Goal: Information Seeking & Learning: Learn about a topic

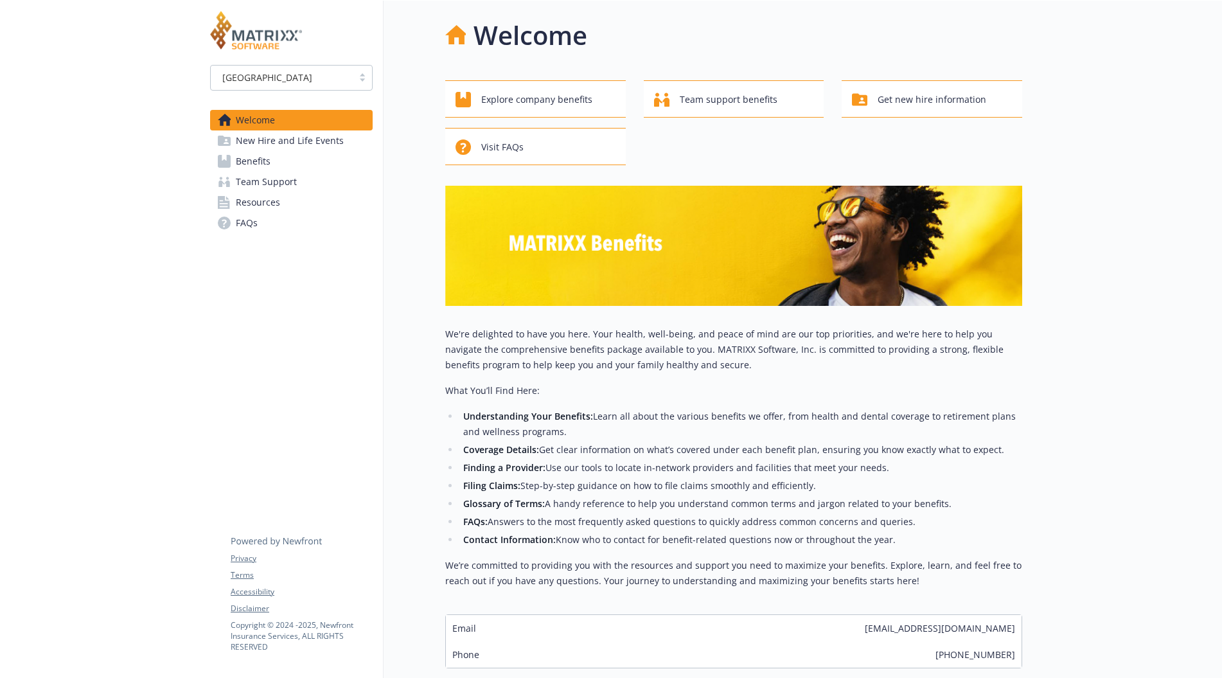
scroll to position [10, 0]
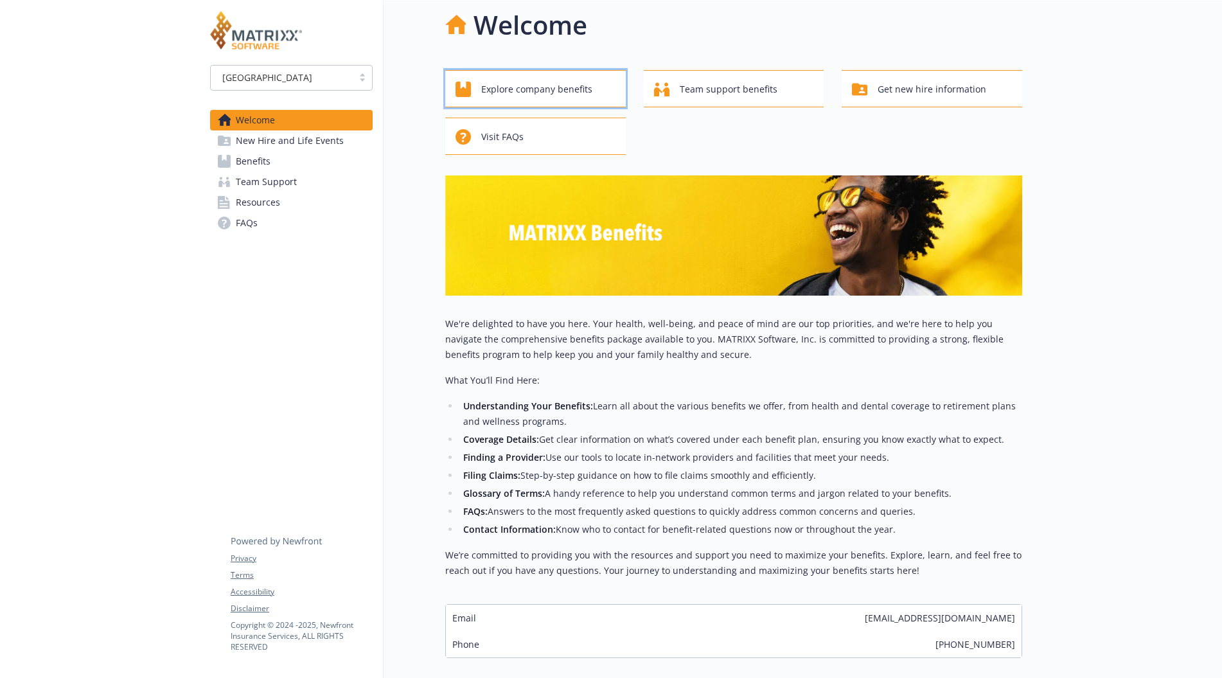
click at [517, 94] on span "Explore company benefits" at bounding box center [536, 89] width 111 height 24
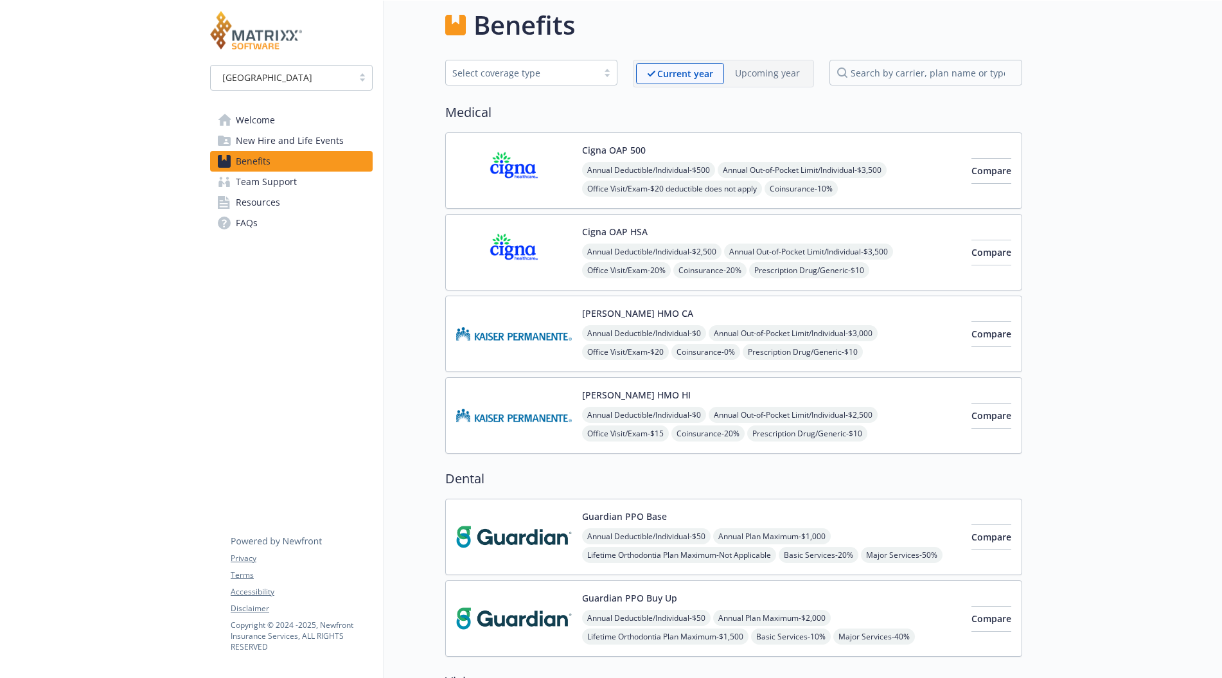
click at [558, 74] on div "Select coverage type" at bounding box center [521, 72] width 139 height 13
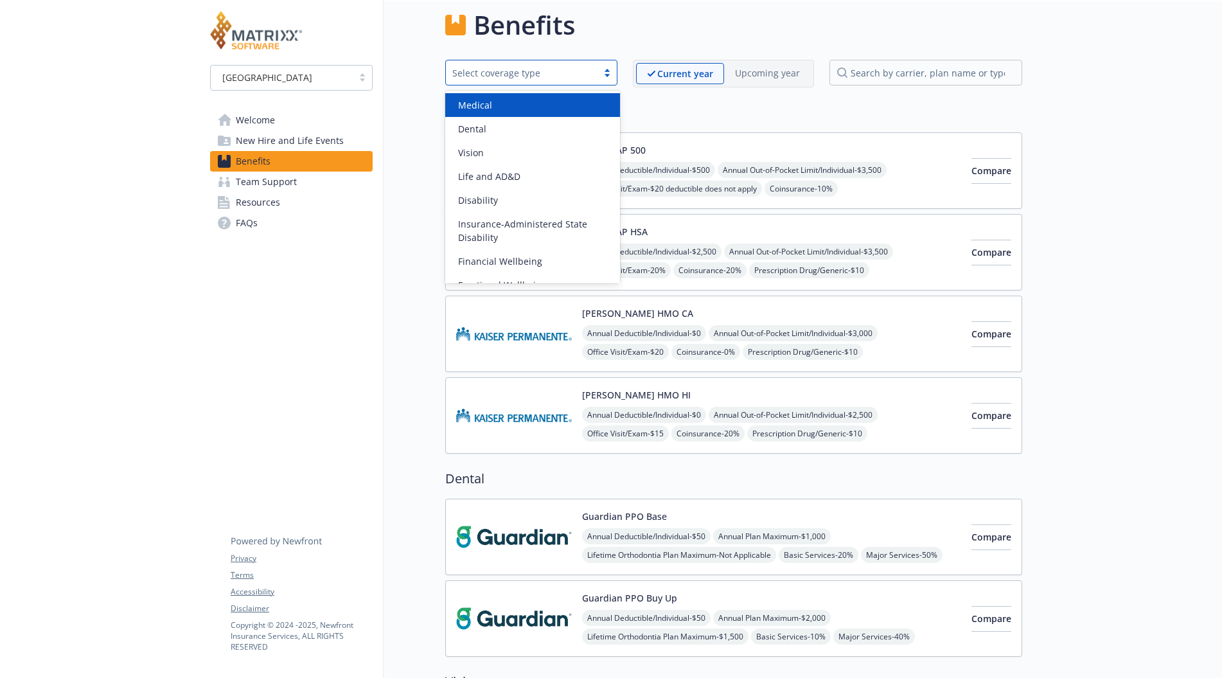
click at [518, 109] on div "Medical" at bounding box center [532, 104] width 159 height 13
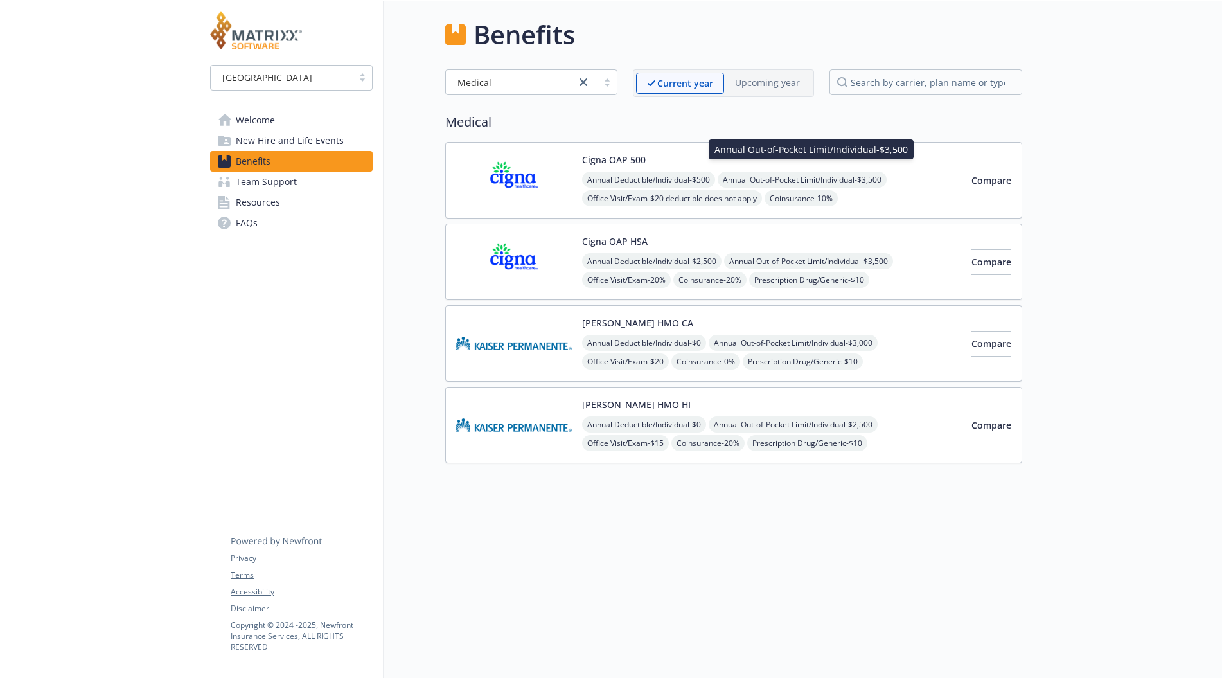
click at [748, 172] on span "Annual Out-of-Pocket Limit/Individual - $3,500" at bounding box center [802, 180] width 169 height 16
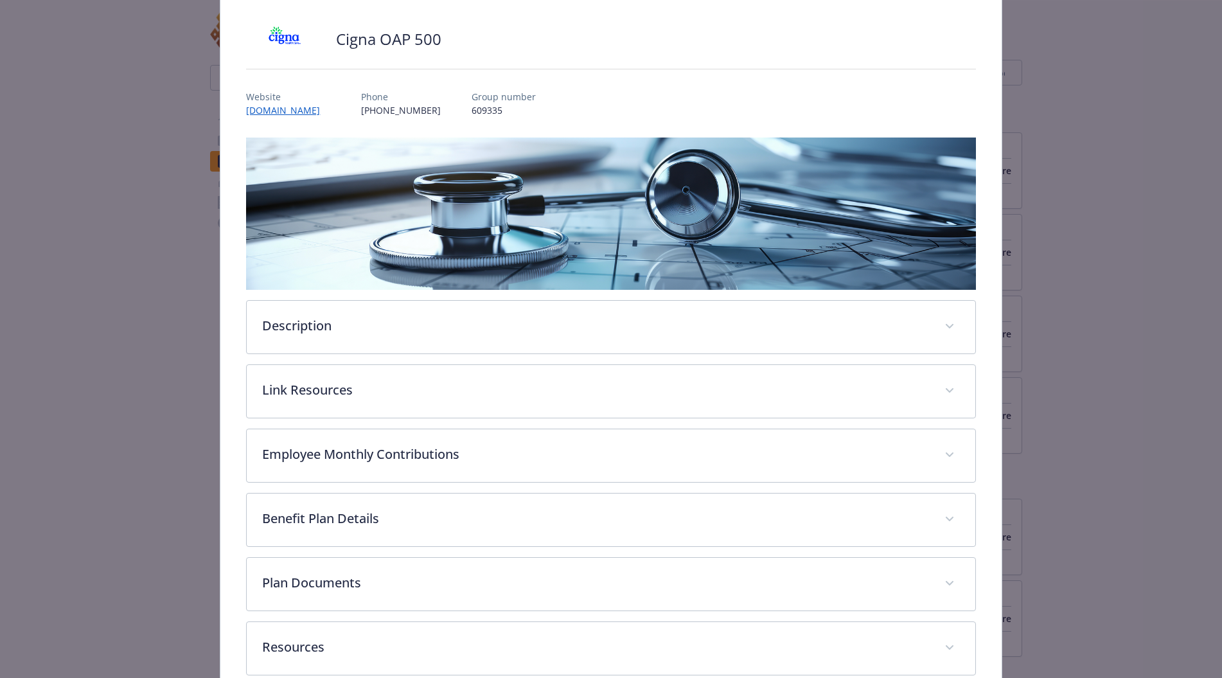
scroll to position [80, 0]
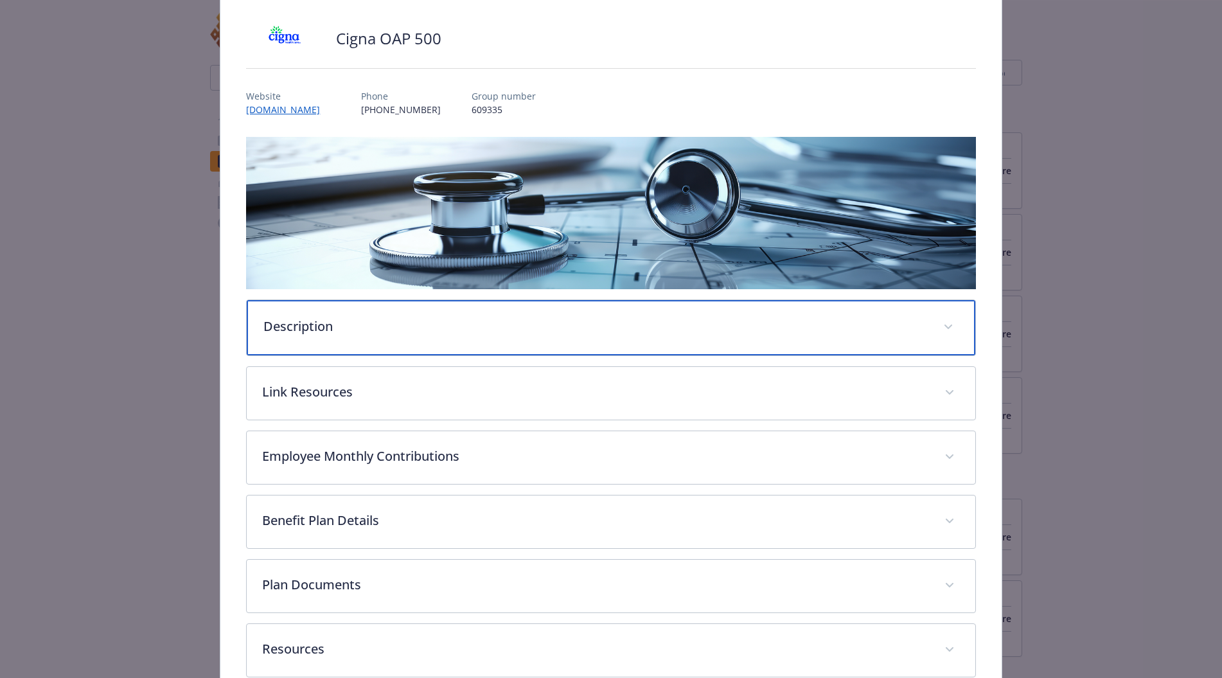
click at [450, 312] on div "Description" at bounding box center [611, 327] width 728 height 55
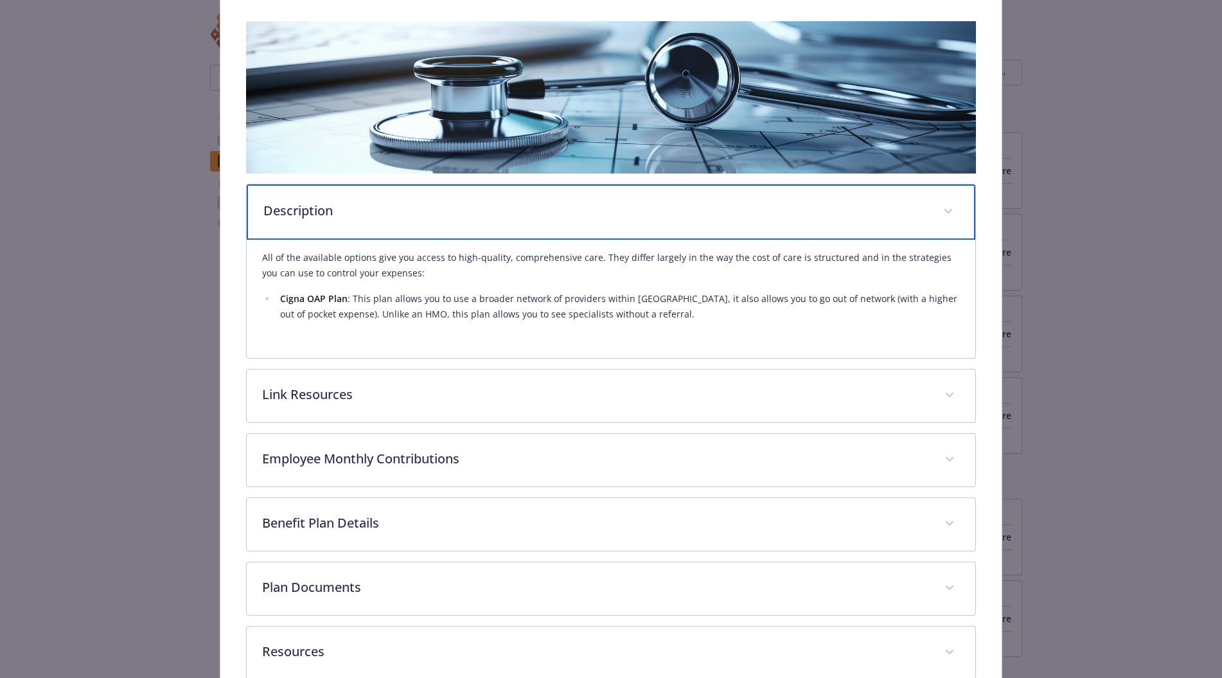
scroll to position [199, 0]
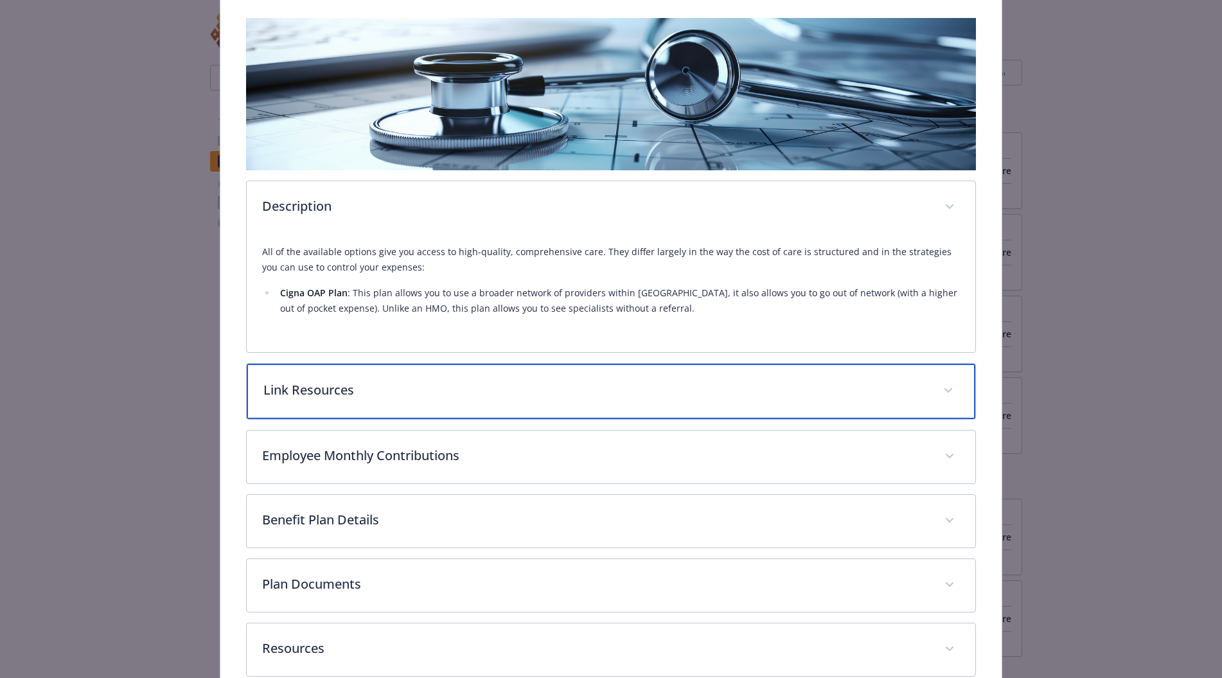
click at [414, 389] on p "Link Resources" at bounding box center [595, 389] width 664 height 19
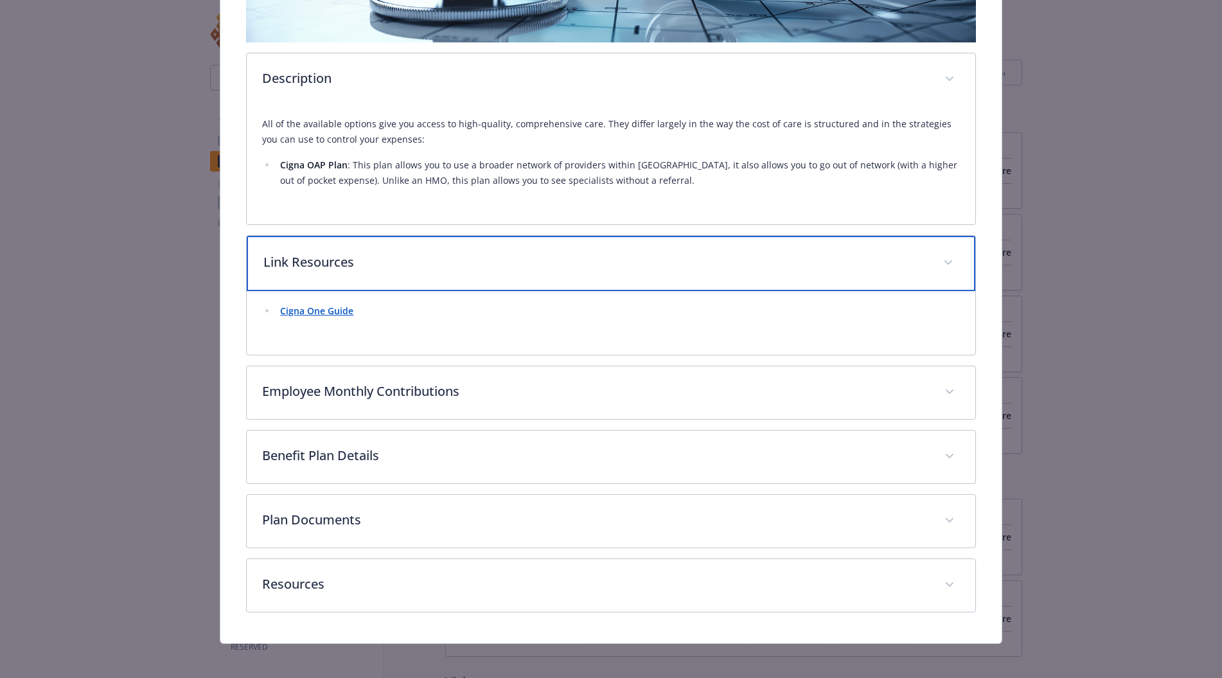
scroll to position [332, 0]
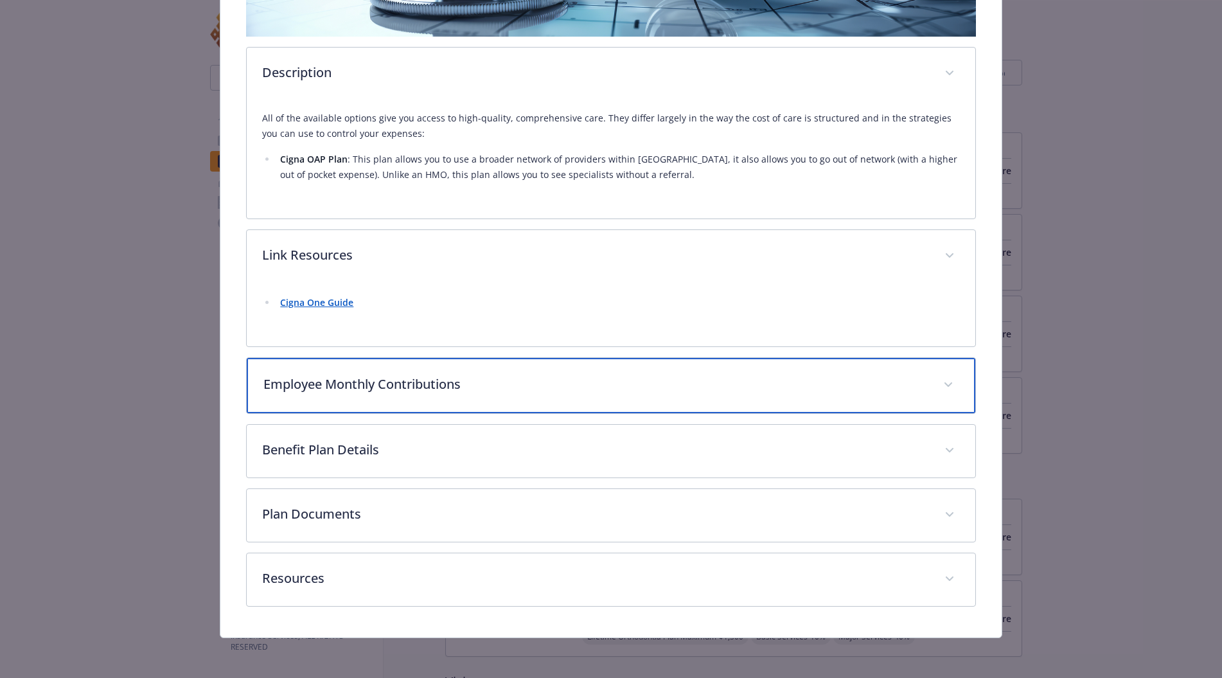
click at [414, 389] on p "Employee Monthly Contributions" at bounding box center [595, 384] width 664 height 19
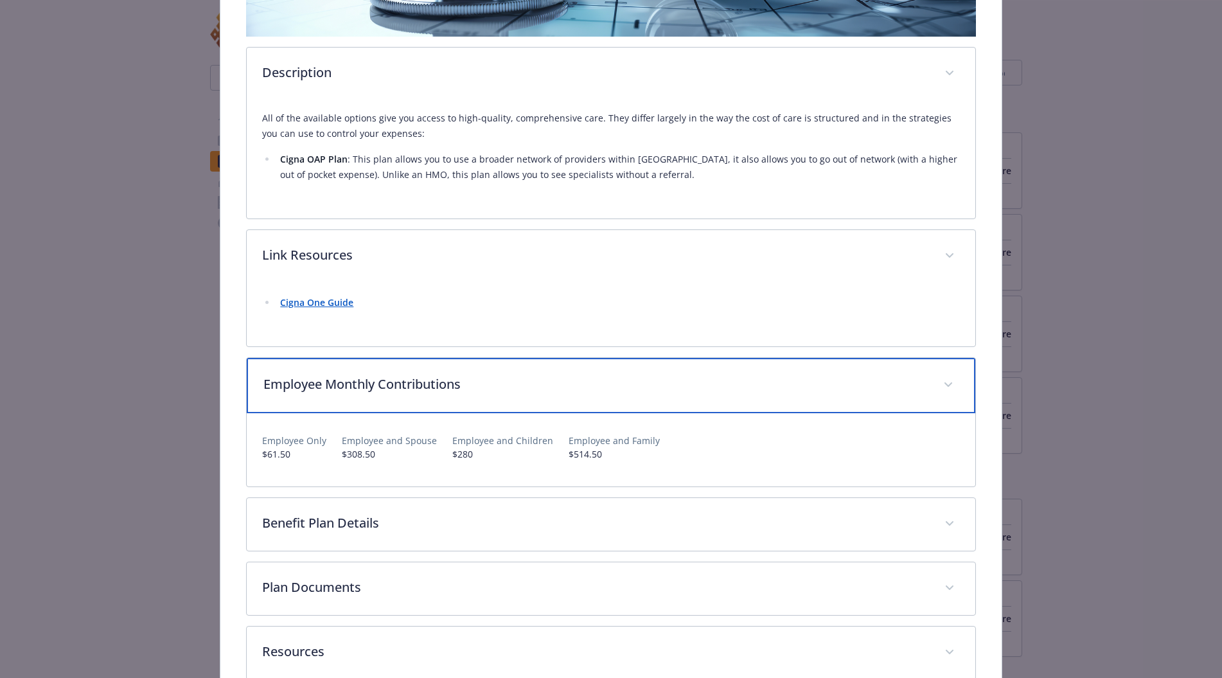
scroll to position [405, 0]
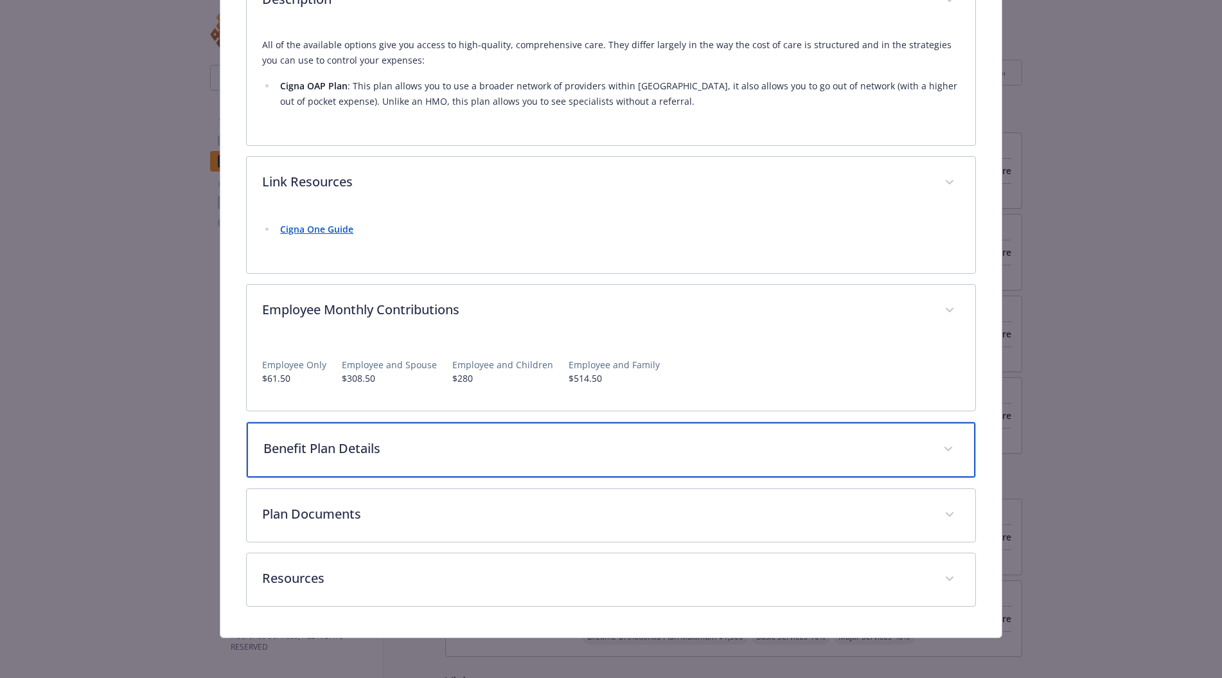
click at [566, 445] on p "Benefit Plan Details" at bounding box center [595, 448] width 664 height 19
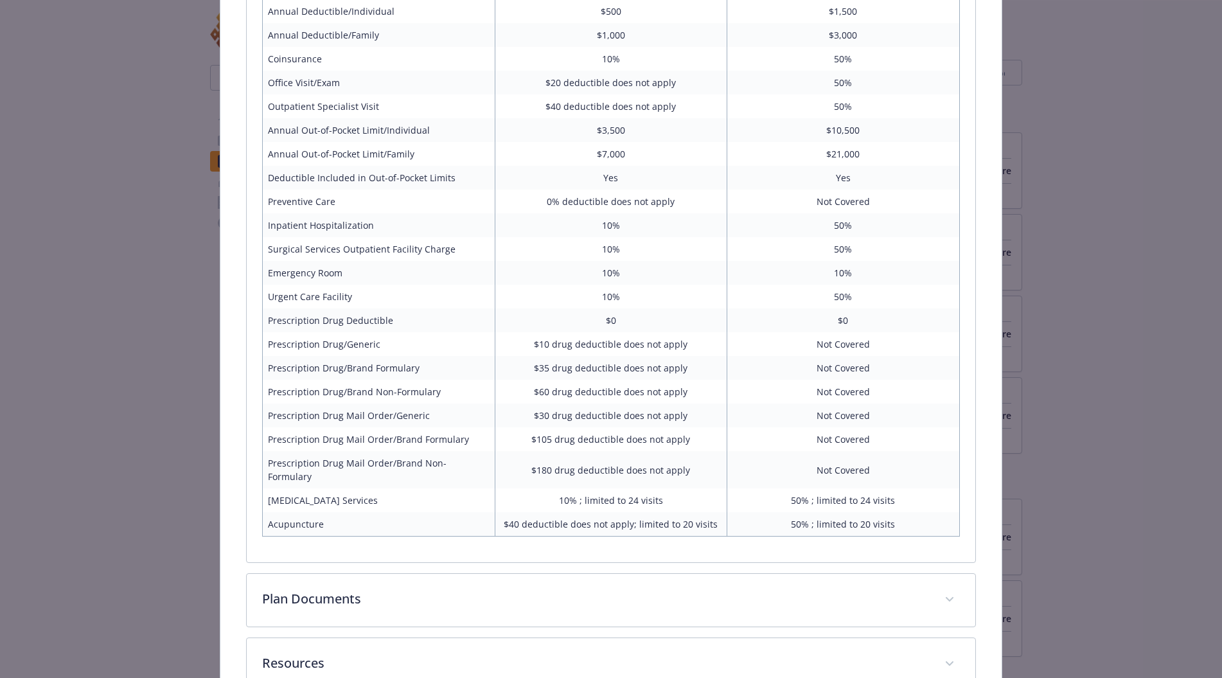
scroll to position [920, 0]
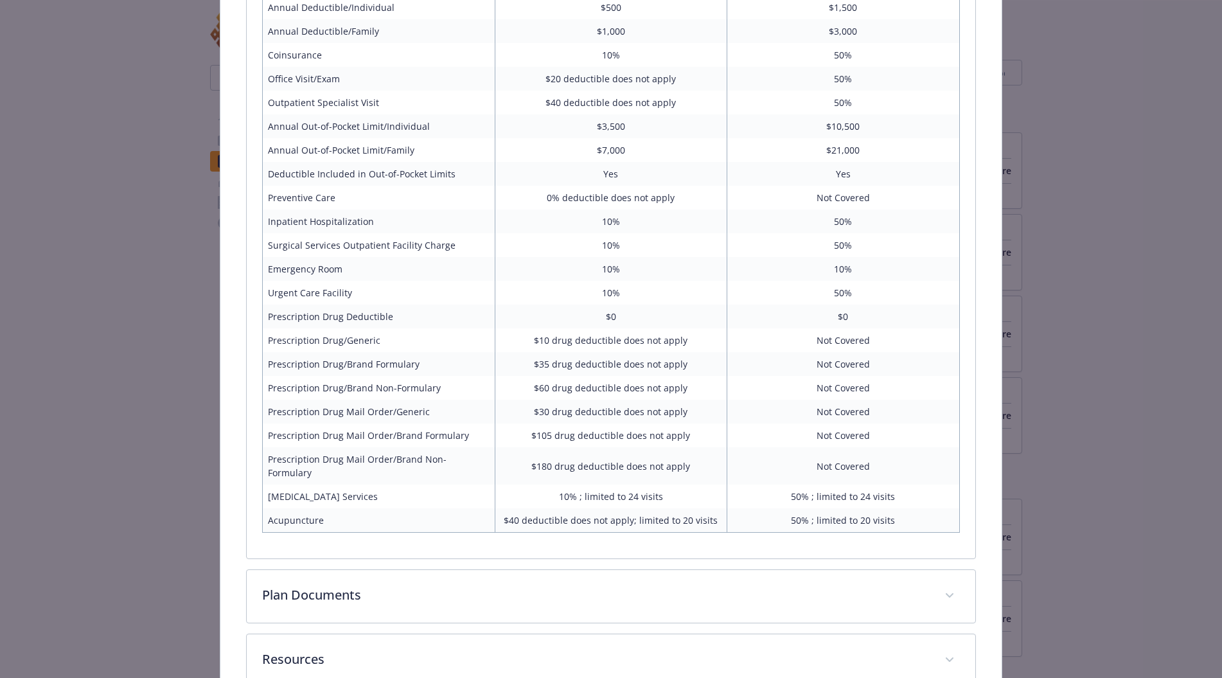
scroll to position [918, 0]
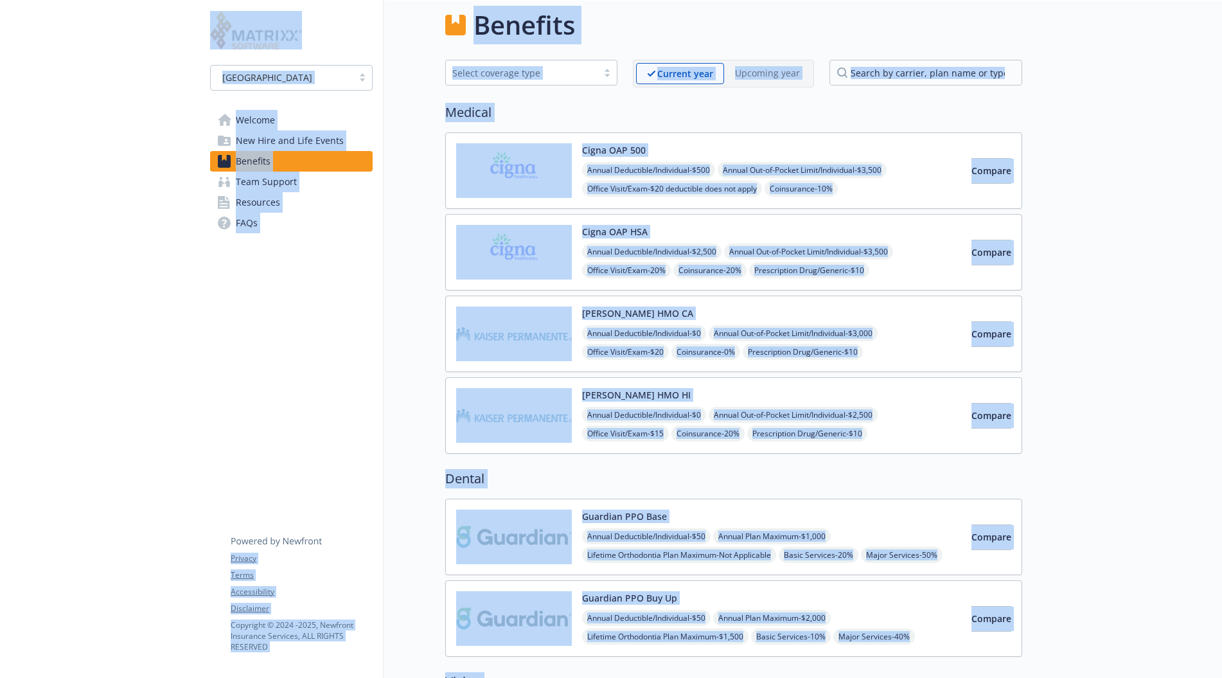
click at [269, 184] on span "Team Support" at bounding box center [266, 182] width 61 height 21
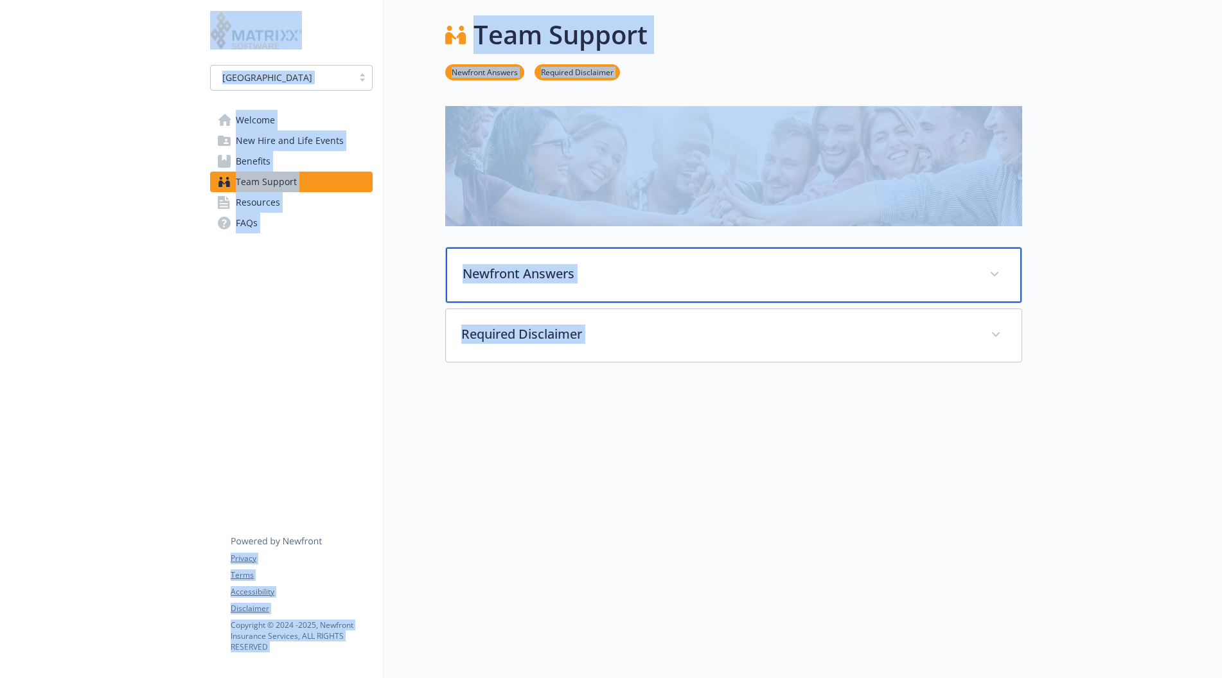
click at [522, 266] on p "Newfront Answers" at bounding box center [718, 273] width 511 height 19
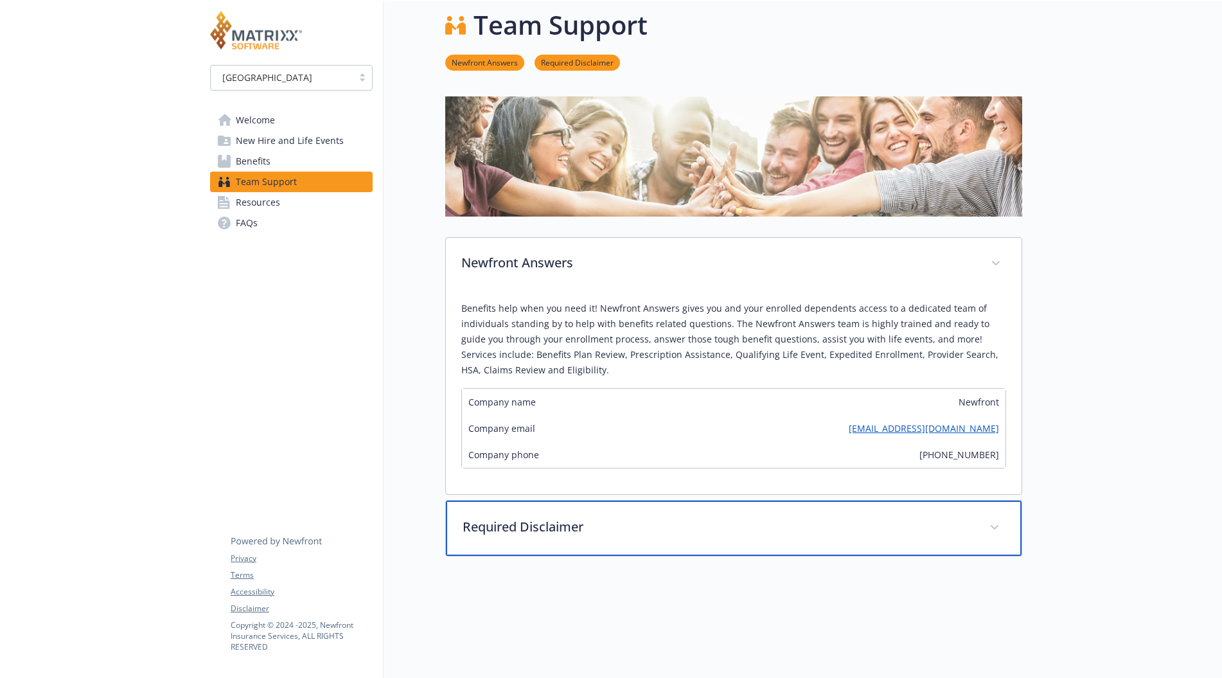
click at [498, 519] on div "Required Disclaimer" at bounding box center [734, 528] width 576 height 55
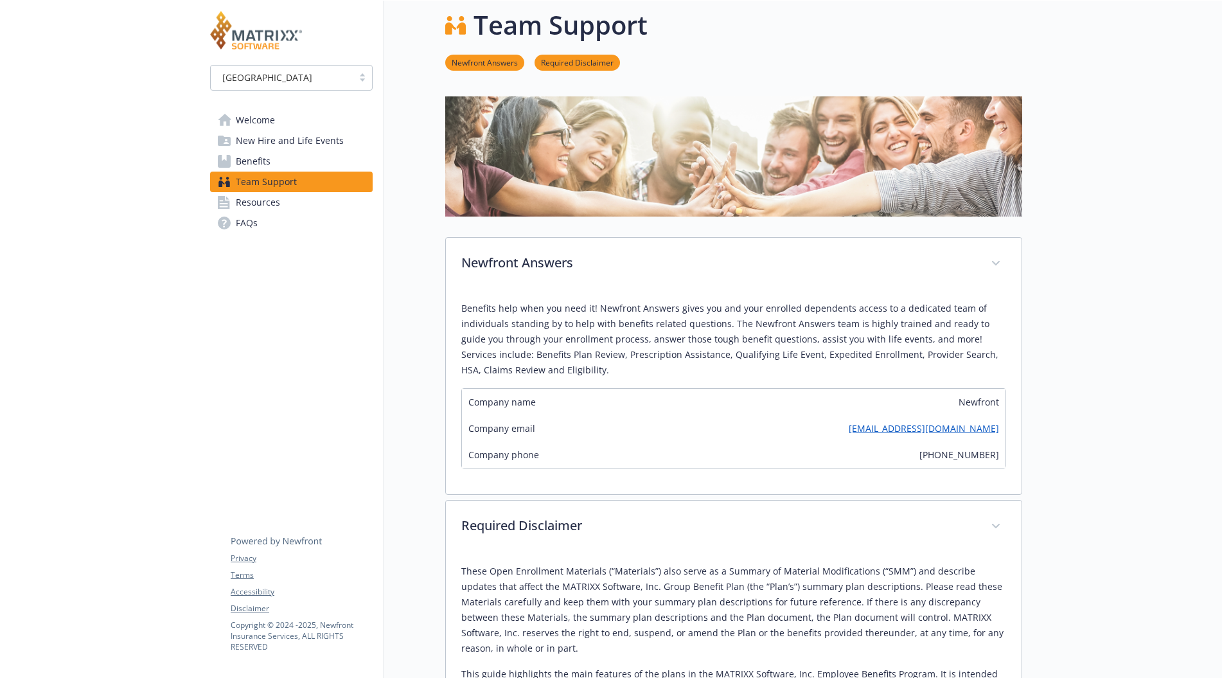
click at [248, 203] on span "Resources" at bounding box center [258, 202] width 44 height 21
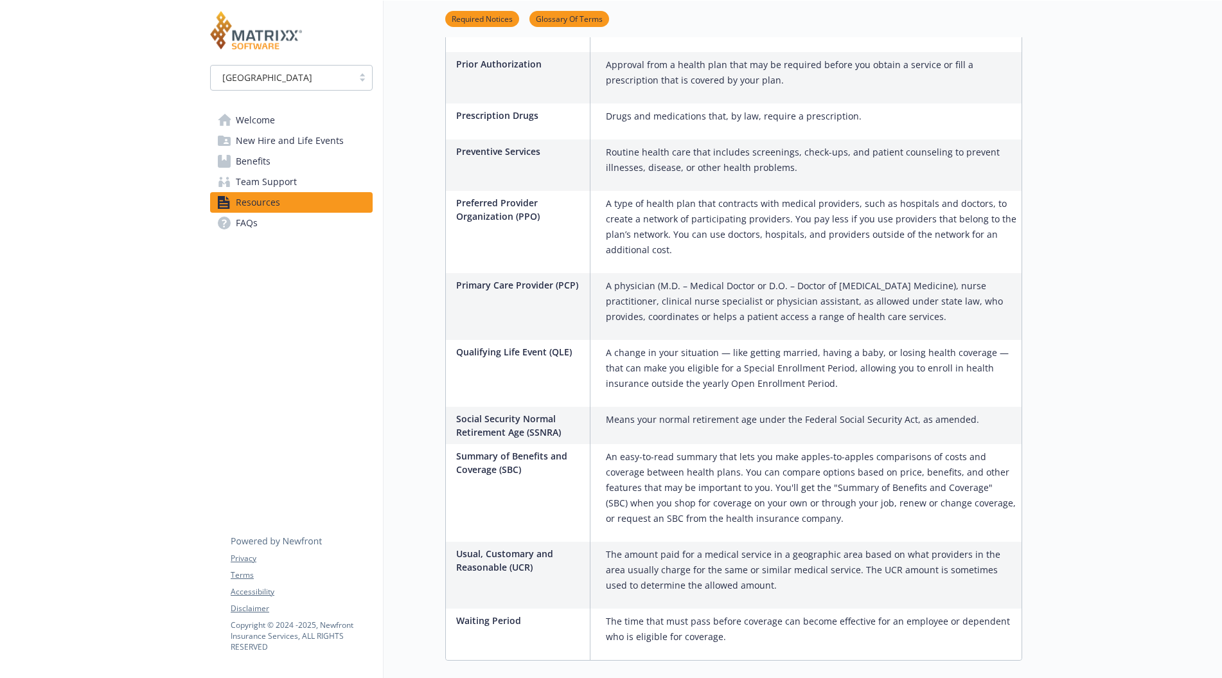
scroll to position [2097, 0]
click at [260, 223] on link "FAQs" at bounding box center [291, 223] width 163 height 21
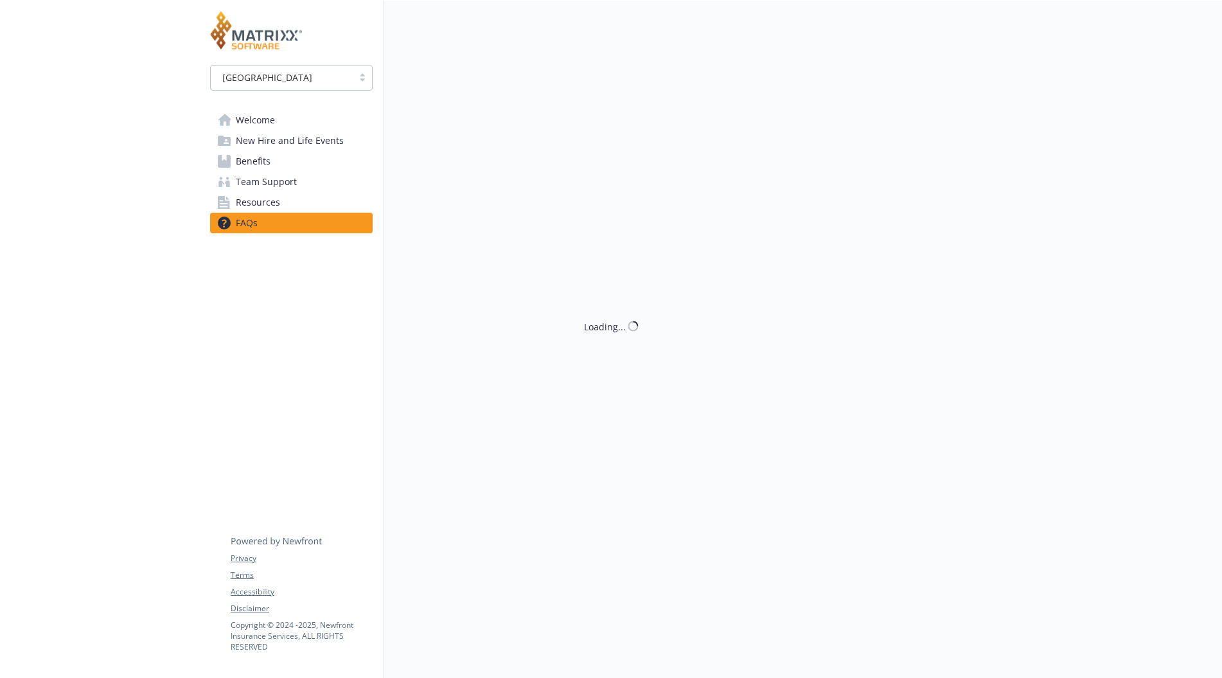
scroll to position [10, 0]
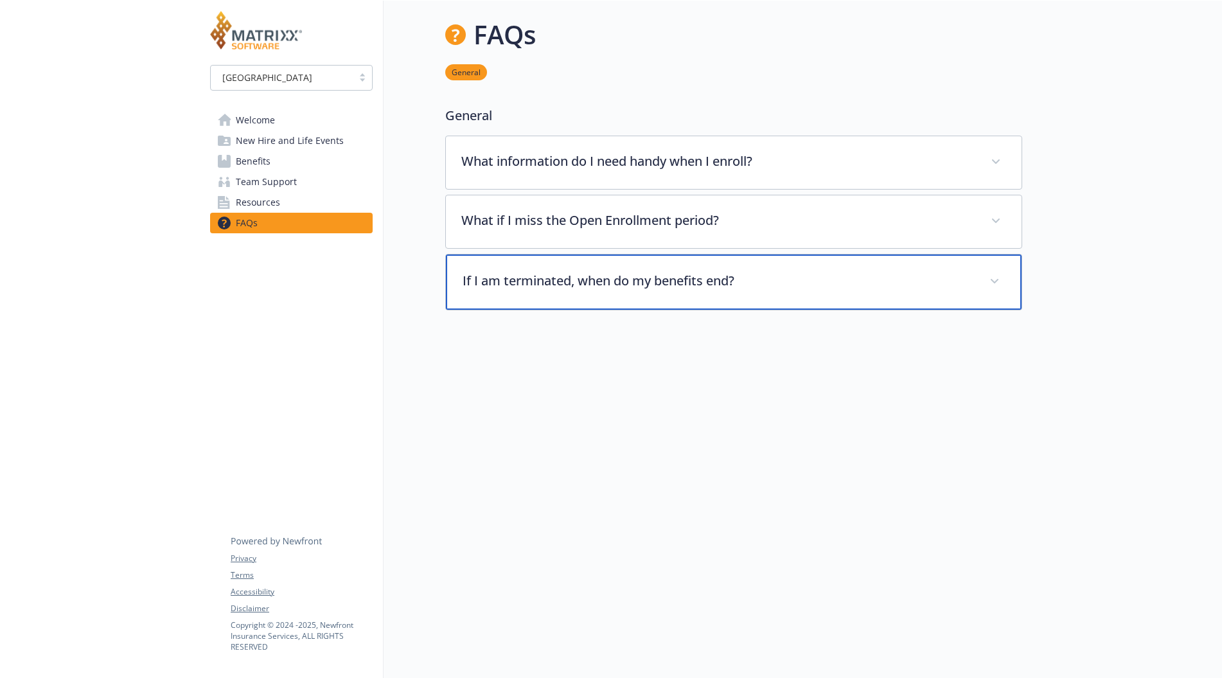
click at [573, 274] on p "If I am terminated, when do my benefits end?" at bounding box center [718, 280] width 511 height 19
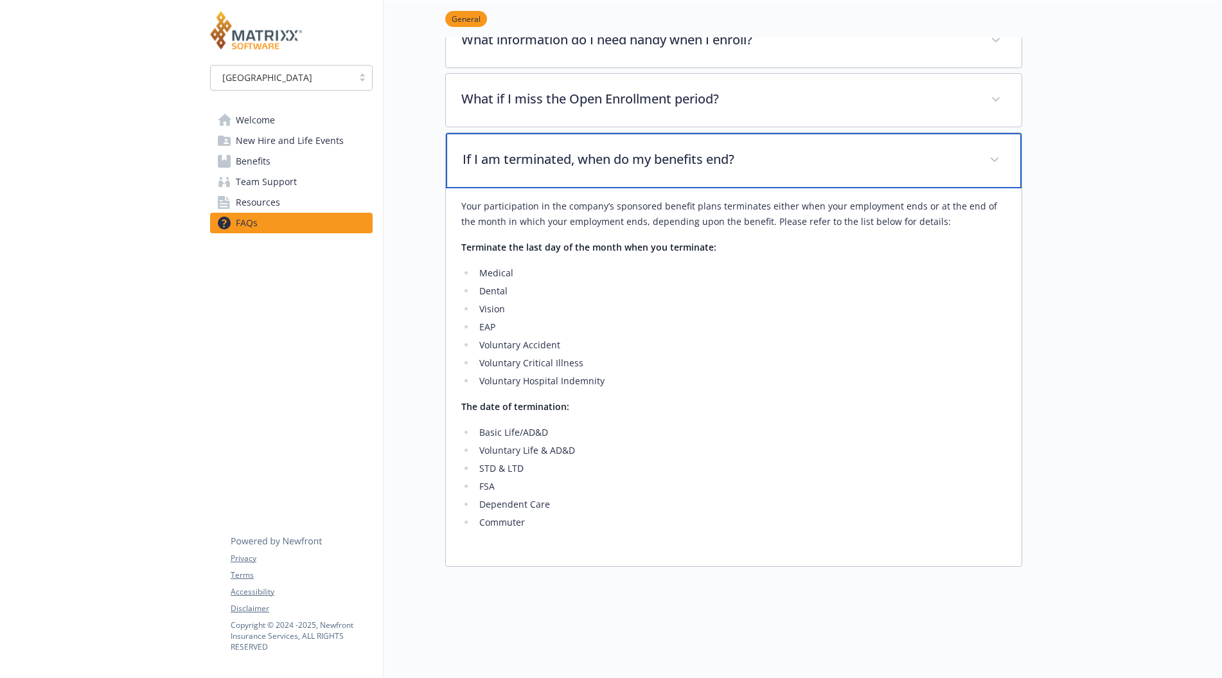
scroll to position [0, 0]
